Goal: Task Accomplishment & Management: Use online tool/utility

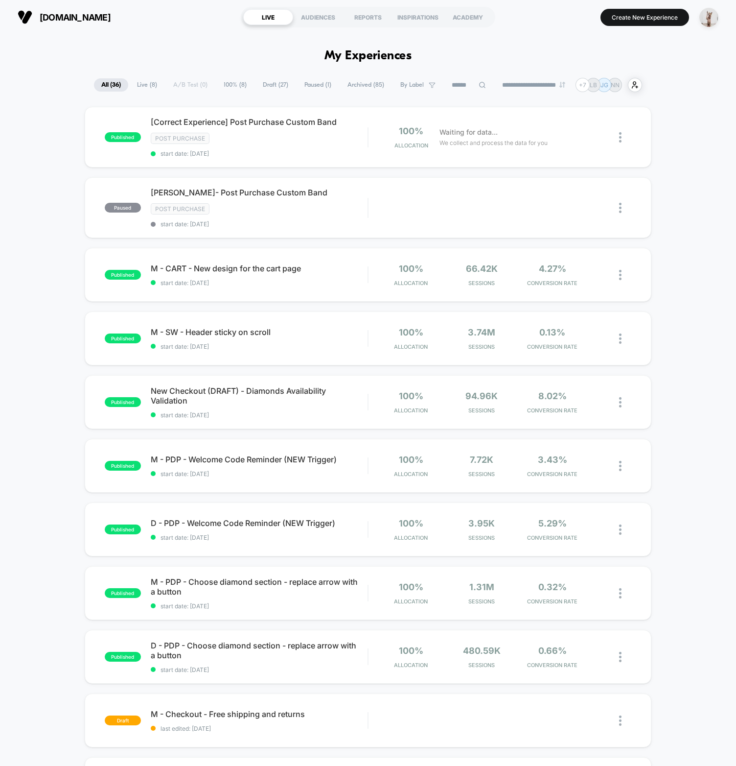
click at [52, 231] on div "published [Correct Experience] Post Purchase Custom Band Post Purchase start da…" at bounding box center [368, 516] width 736 height 819
click at [36, 217] on div "published [Correct Experience] Post Purchase Custom Band Post Purchase start da…" at bounding box center [368, 516] width 736 height 819
click at [48, 209] on div "published [Correct Experience] Post Purchase Custom Band Post Purchase start da…" at bounding box center [368, 516] width 736 height 819
click at [48, 210] on div "published [Correct Experience] Post Purchase Custom Band Post Purchase start da…" at bounding box center [368, 516] width 736 height 819
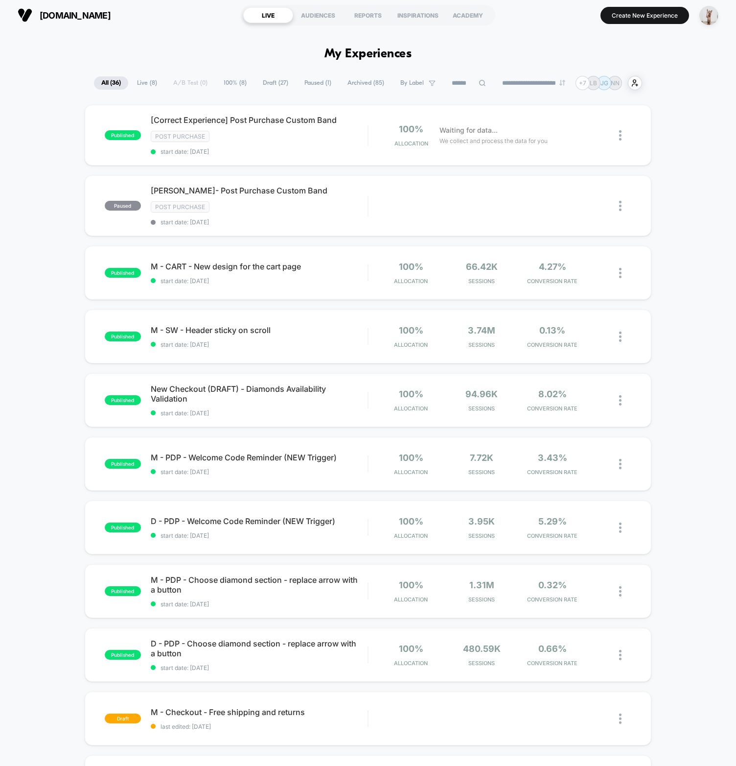
click at [51, 303] on div "published [Correct Experience] Post Purchase Custom Band Post Purchase start da…" at bounding box center [368, 514] width 736 height 819
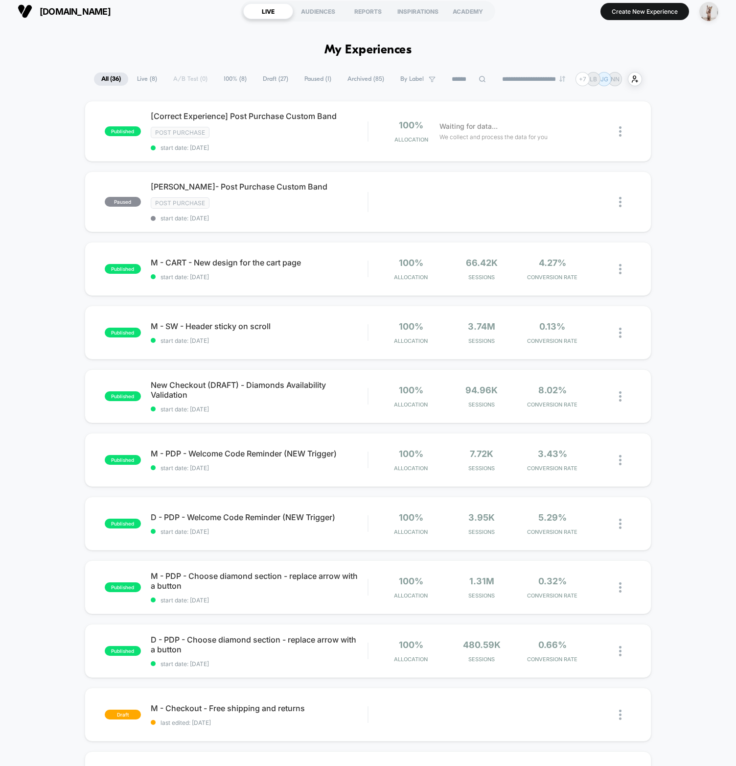
scroll to position [0, 0]
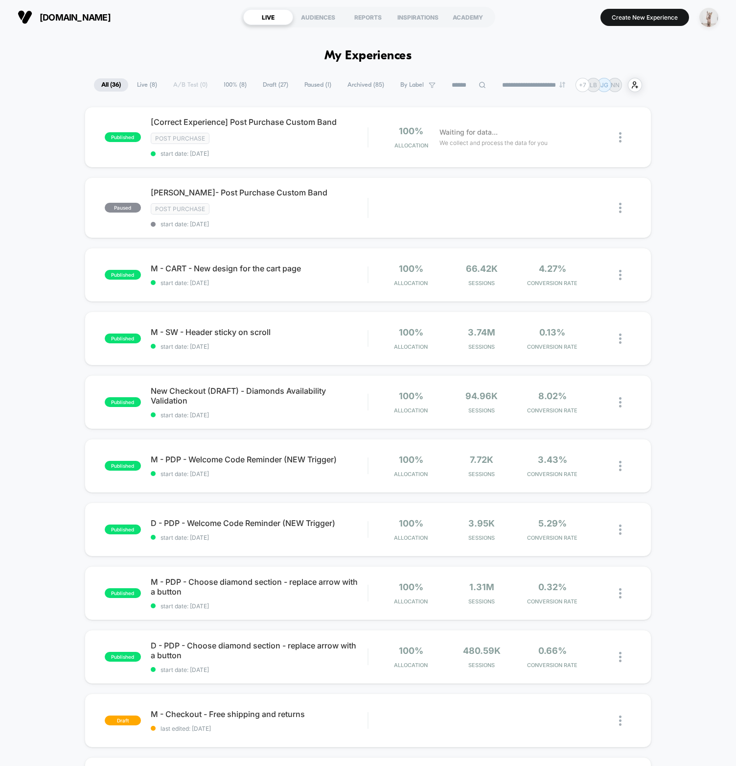
click at [707, 20] on img "button" at bounding box center [709, 17] width 19 height 19
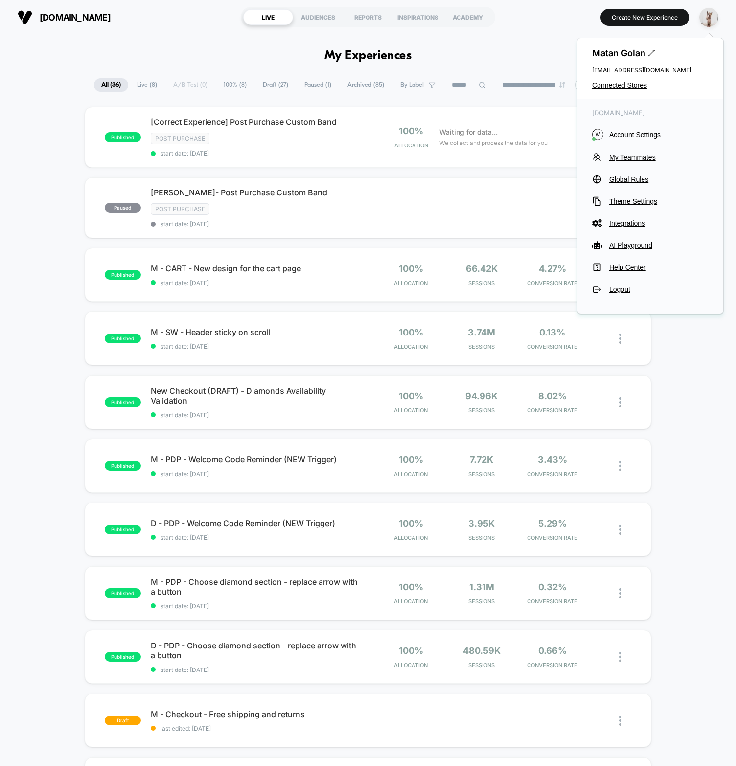
click at [627, 80] on div "Matan Golan [EMAIL_ADDRESS][DOMAIN_NAME] Connected Stores" at bounding box center [651, 68] width 146 height 61
click at [626, 84] on span "Connected Stores" at bounding box center [650, 85] width 117 height 8
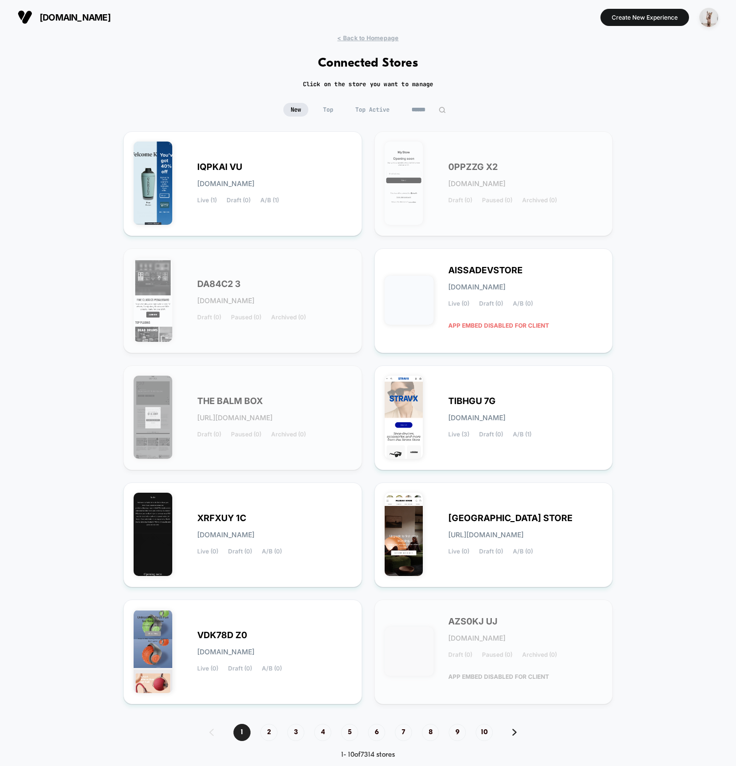
click at [430, 105] on input at bounding box center [428, 110] width 49 height 14
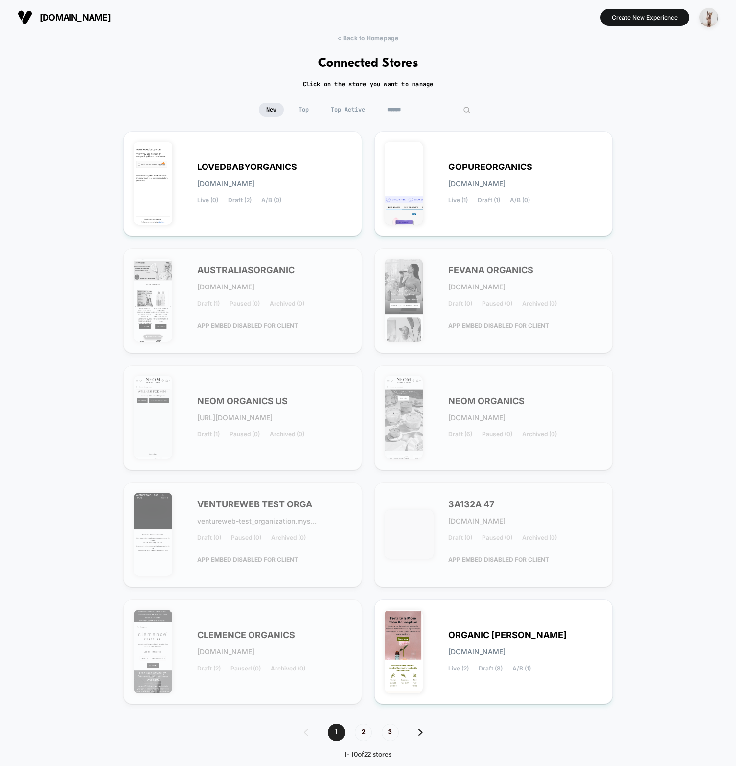
type input "******"
drag, startPoint x: 625, startPoint y: 83, endPoint x: 52, endPoint y: 180, distance: 580.6
click at [52, 180] on div "< Back to Homepage Connected Stores Click on the store you want to manage New T…" at bounding box center [368, 403] width 736 height 739
click at [353, 729] on div "1 2 3" at bounding box center [368, 732] width 148 height 17
click at [356, 732] on span "2" at bounding box center [363, 732] width 17 height 17
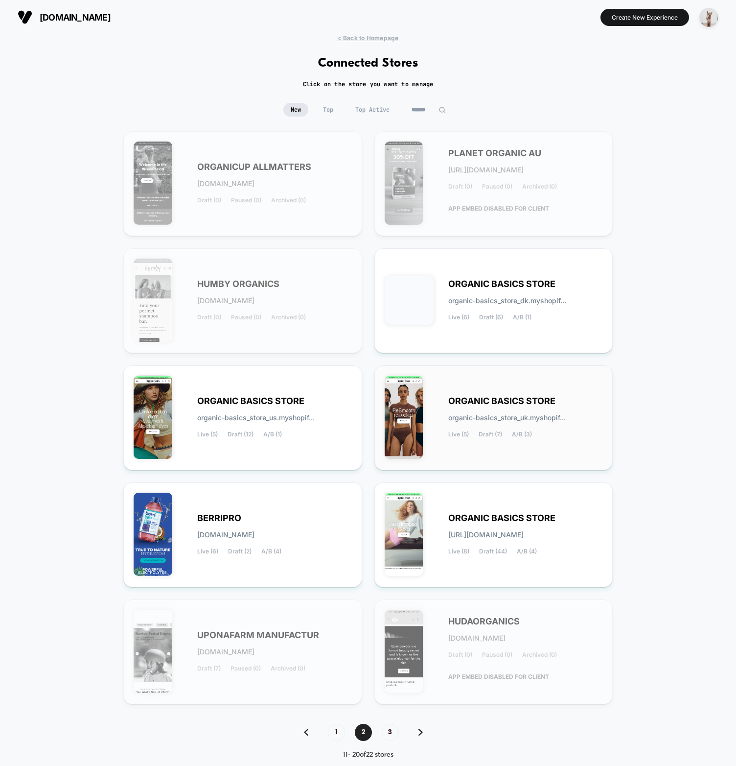
click at [438, 426] on div "ORGANIC BASICS STORE organic-basics_store_uk.myshopif... Live (5) Draft (7) A/B…" at bounding box center [494, 418] width 218 height 84
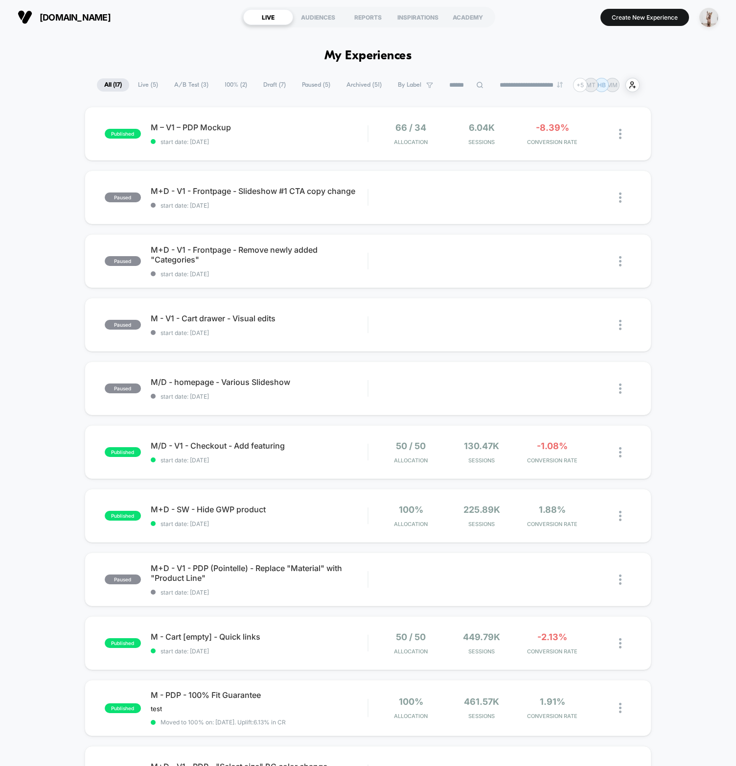
click at [138, 91] on span "Live ( 5 )" at bounding box center [148, 84] width 35 height 13
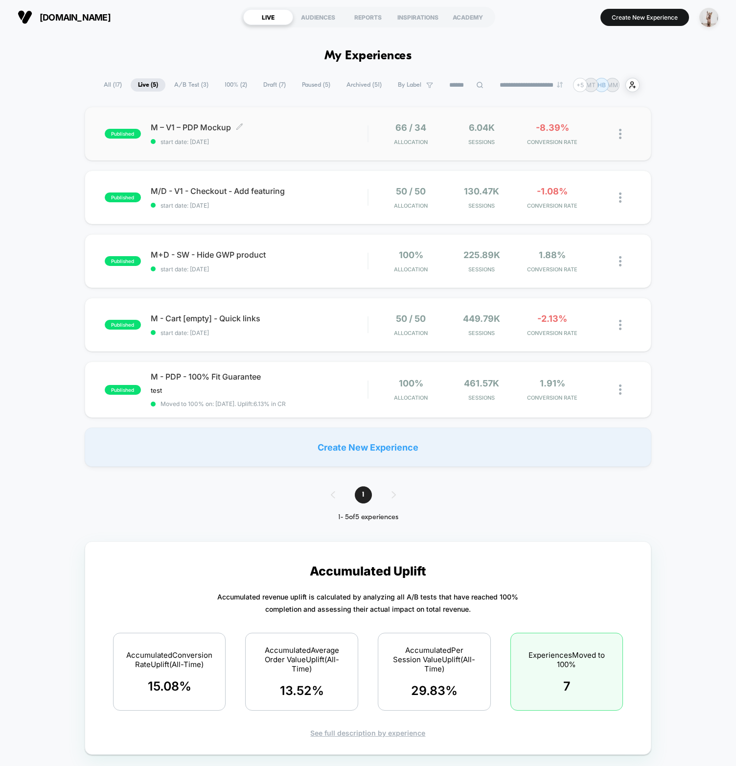
click at [264, 131] on span "M – V1 – PDP Mockup Click to edit experience details" at bounding box center [259, 127] width 217 height 10
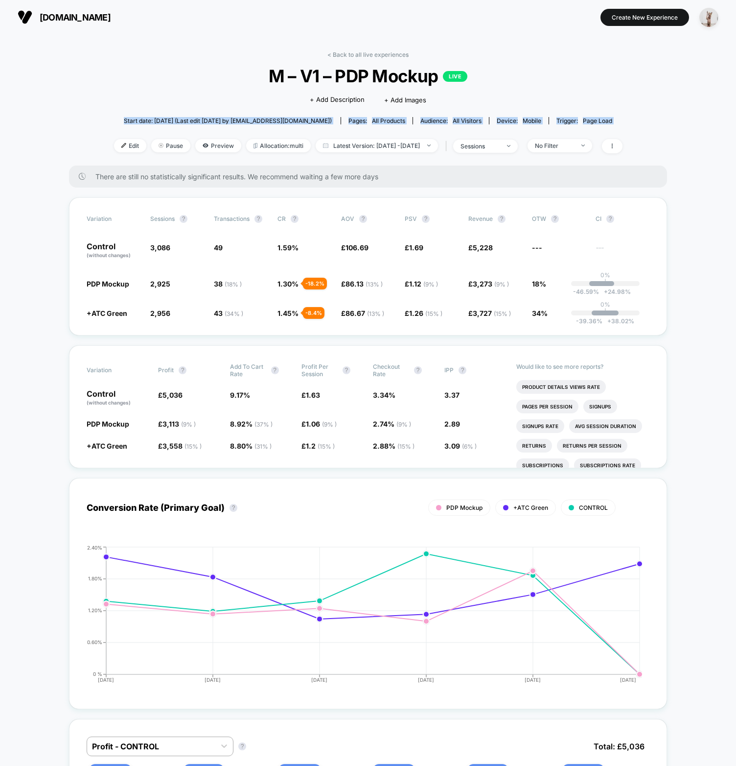
drag, startPoint x: 135, startPoint y: 147, endPoint x: 123, endPoint y: 158, distance: 15.2
click at [114, 112] on div "< Back to all live experiences M – V1 – PDP Mockup LIVE Click to edit experienc…" at bounding box center [368, 108] width 509 height 115
click at [114, 146] on span "Edit" at bounding box center [130, 145] width 32 height 13
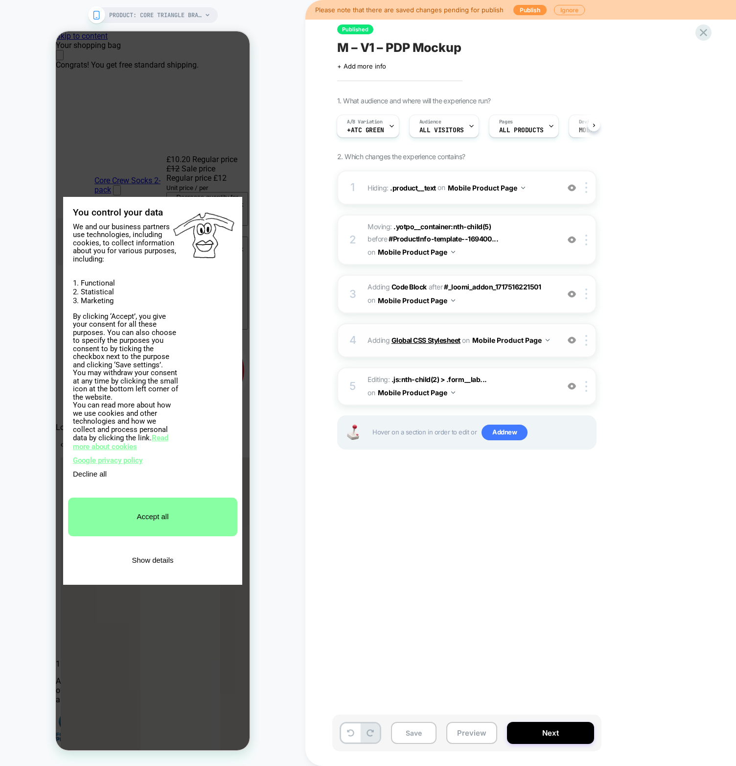
drag, startPoint x: 434, startPoint y: 339, endPoint x: 440, endPoint y: 339, distance: 5.9
click at [440, 339] on b "Global CSS Stylesheet" at bounding box center [426, 340] width 69 height 8
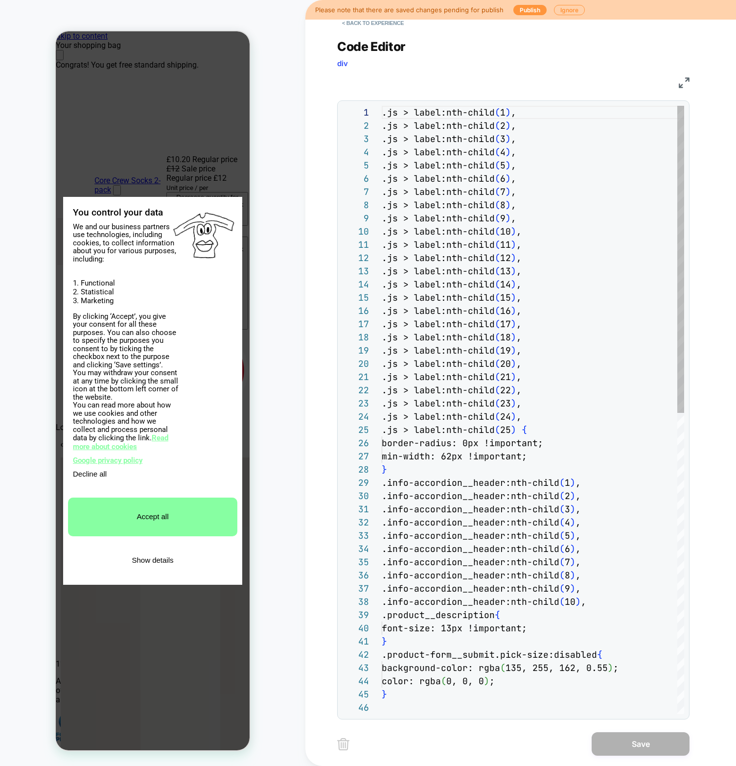
scroll to position [132, 0]
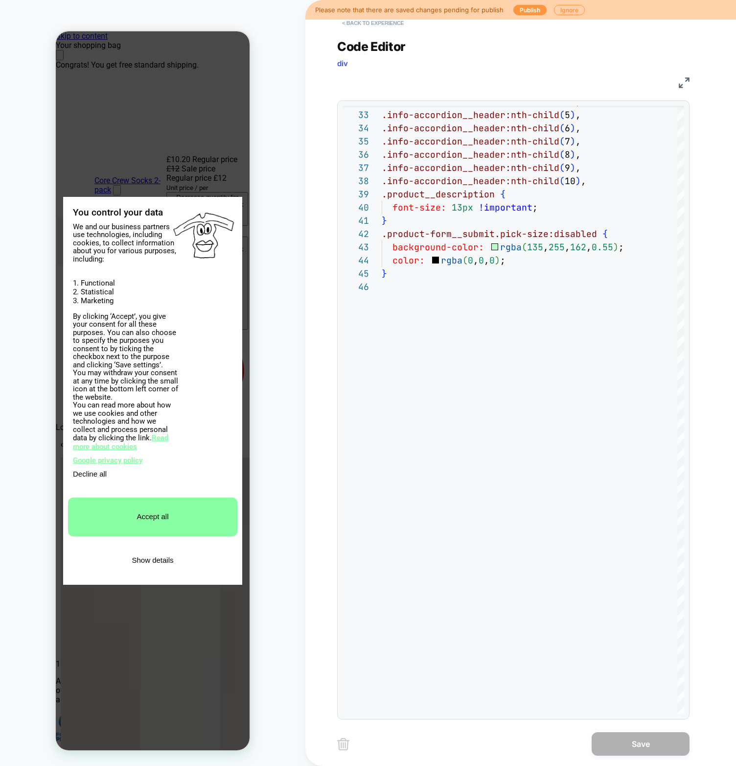
click at [376, 28] on button "< Back to experience" at bounding box center [372, 23] width 71 height 16
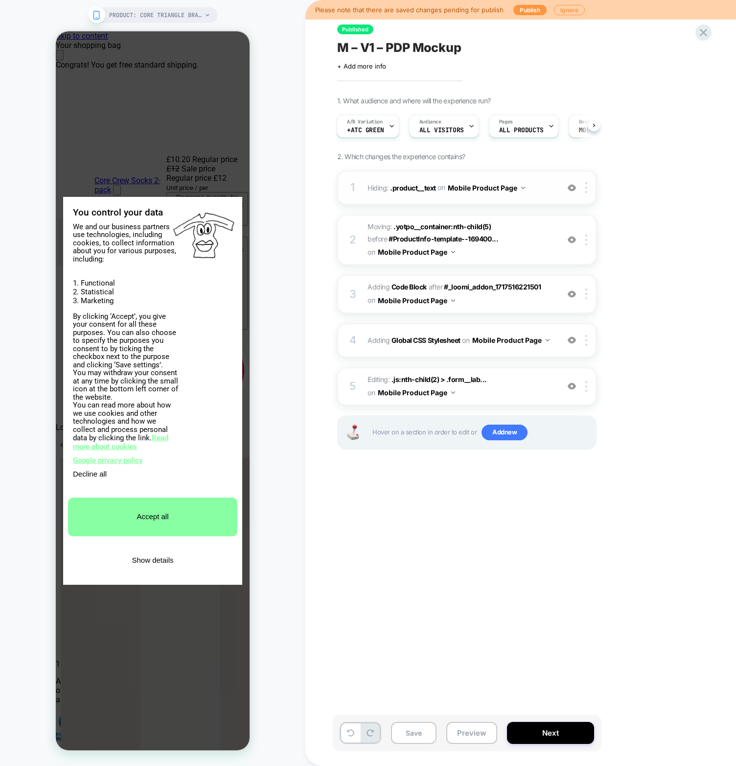
scroll to position [0, 0]
click at [369, 288] on span "Adding Code Block" at bounding box center [397, 286] width 59 height 8
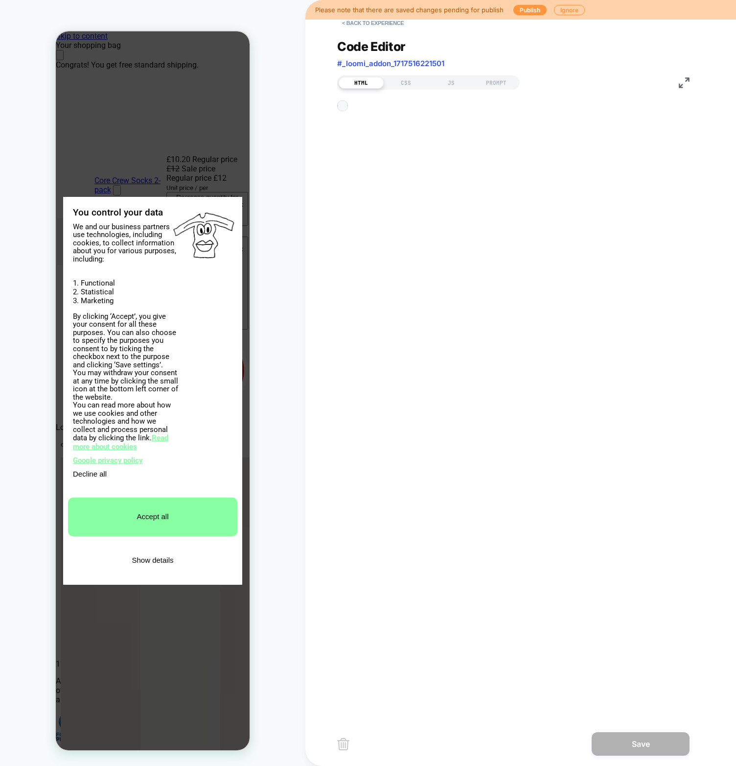
scroll to position [119, 0]
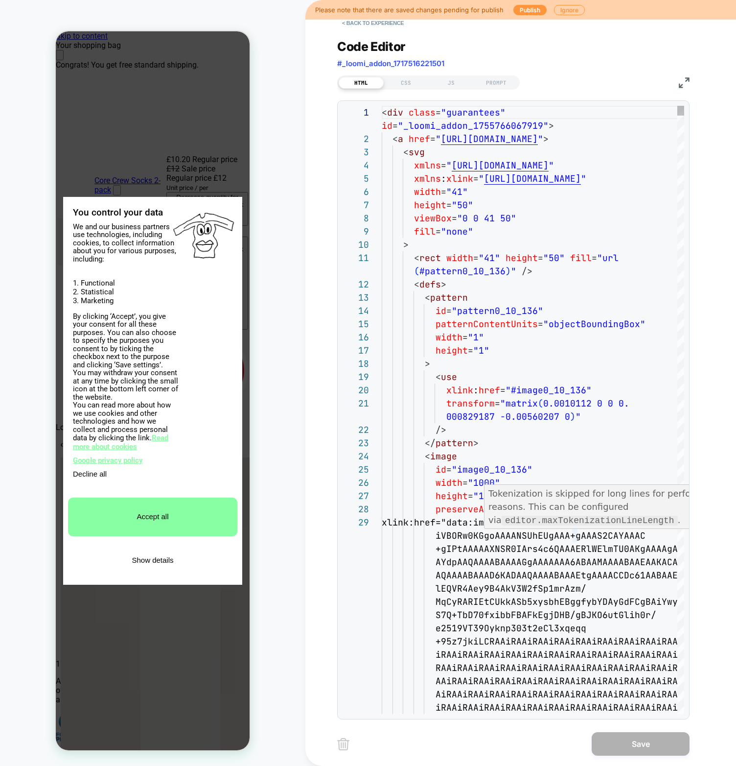
click at [416, 452] on span at bounding box center [403, 455] width 43 height 11
click at [375, 457] on div at bounding box center [376, 455] width 13 height 13
type textarea "**********"
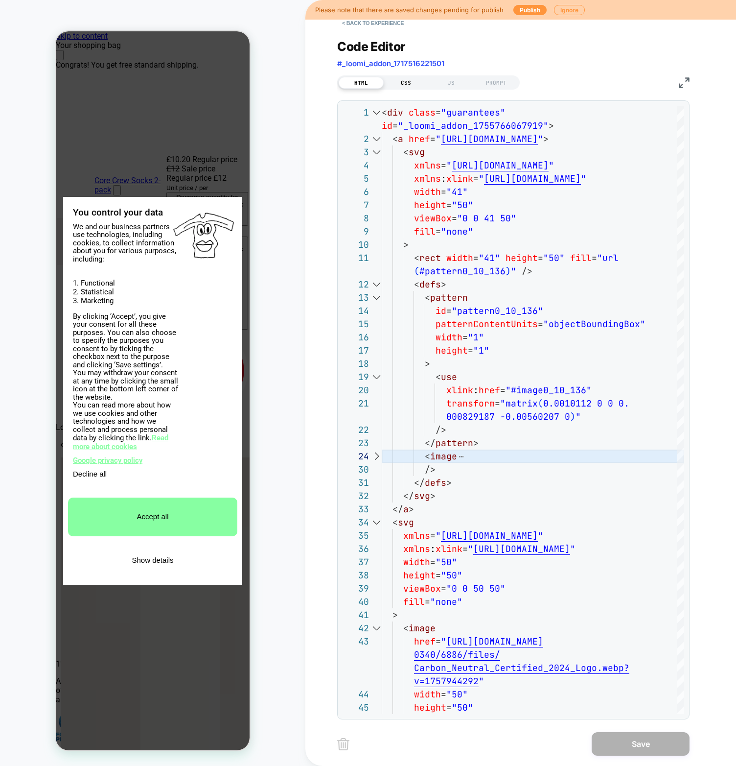
click at [416, 78] on div "CSS" at bounding box center [406, 83] width 45 height 12
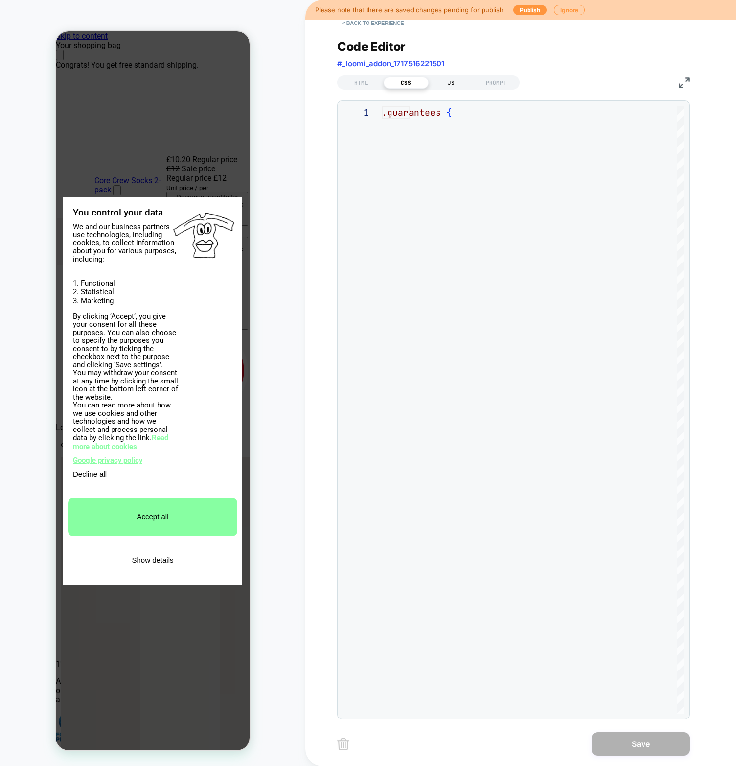
scroll to position [66, 0]
click at [446, 82] on div "JS" at bounding box center [451, 83] width 45 height 12
click at [363, 84] on div "HTML" at bounding box center [361, 83] width 45 height 12
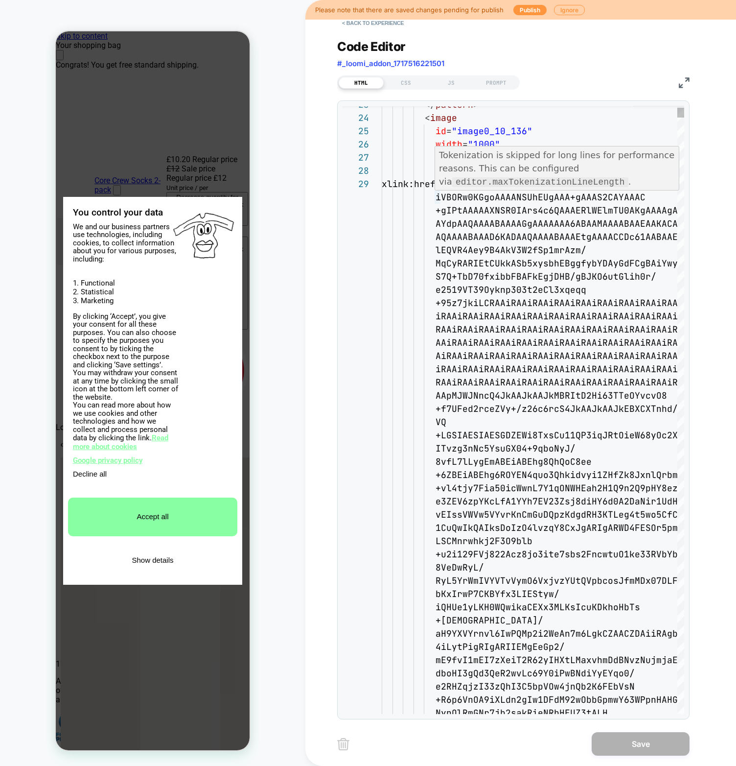
scroll to position [26, 0]
drag, startPoint x: 438, startPoint y: 197, endPoint x: 458, endPoint y: 205, distance: 21.1
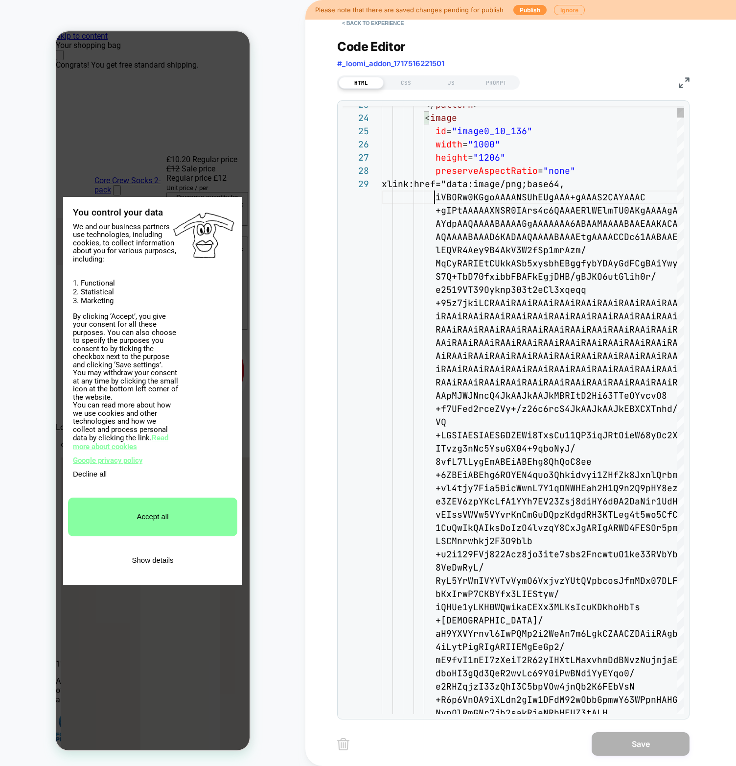
click at [433, 198] on span at bounding box center [409, 196] width 54 height 11
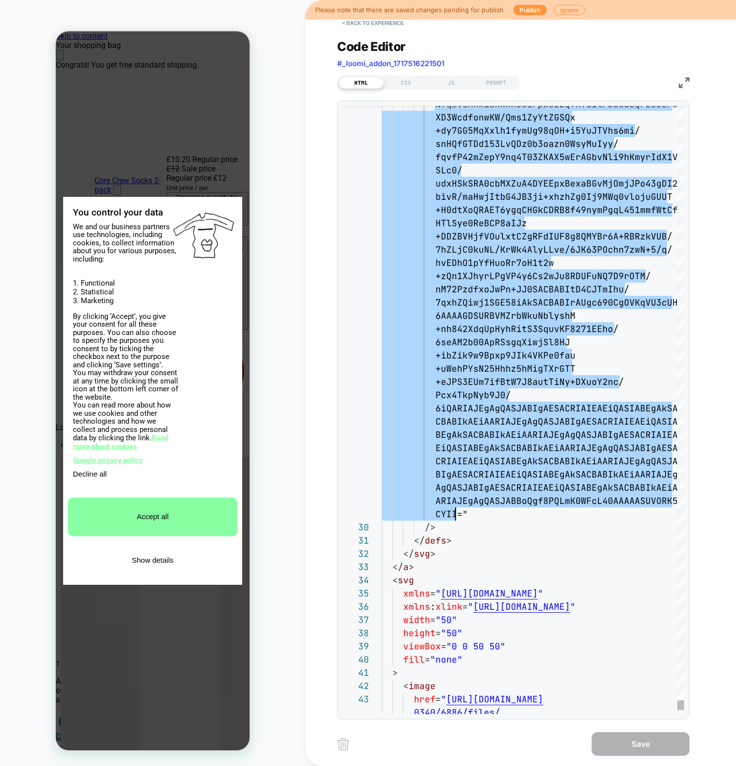
drag, startPoint x: 435, startPoint y: 196, endPoint x: 458, endPoint y: 511, distance: 316.1
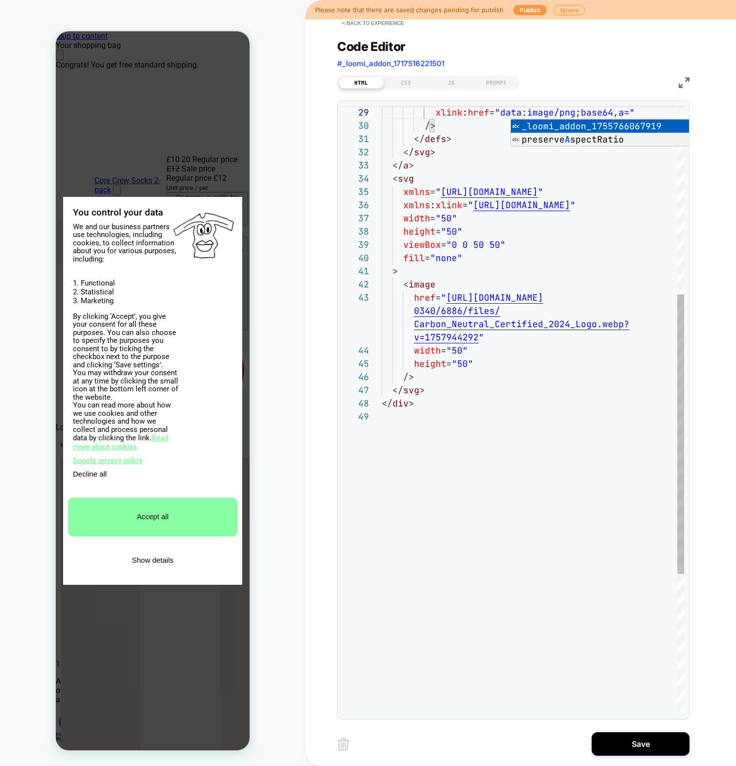
type textarea "**********"
